Goal: Task Accomplishment & Management: Manage account settings

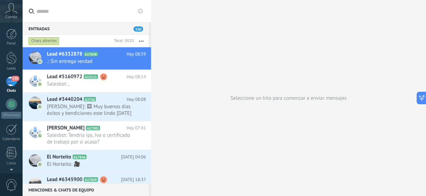
click at [98, 57] on h2 "Lead #6332878 A17848" at bounding box center [87, 54] width 80 height 7
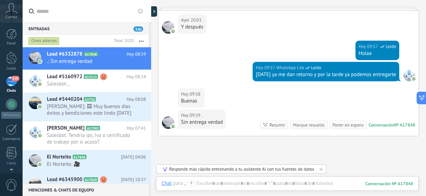
scroll to position [543, 0]
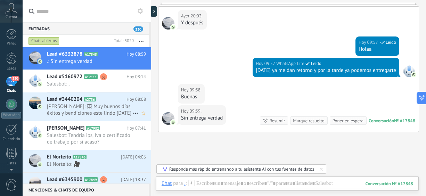
click at [92, 103] on span "[PERSON_NAME]: 🖼 Muy buenos días éxitos y bendiciones este lindo [DATE]" at bounding box center [90, 109] width 86 height 13
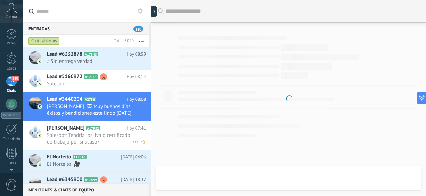
click at [107, 142] on span "Salesbot: Tendria ips, Iva o certificado de trabajo por si acaso?" at bounding box center [90, 138] width 86 height 13
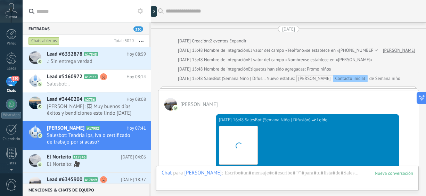
scroll to position [367, 0]
